Goal: Find specific page/section: Find specific page/section

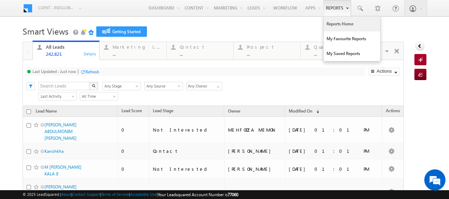
click at [338, 26] on link "Reports Home" at bounding box center [352, 24] width 56 height 15
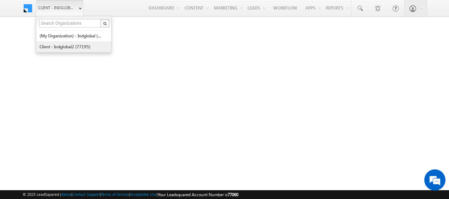
click at [68, 45] on link "Client - indglobal2 (77195)" at bounding box center [71, 46] width 65 height 11
